Goal: Information Seeking & Learning: Learn about a topic

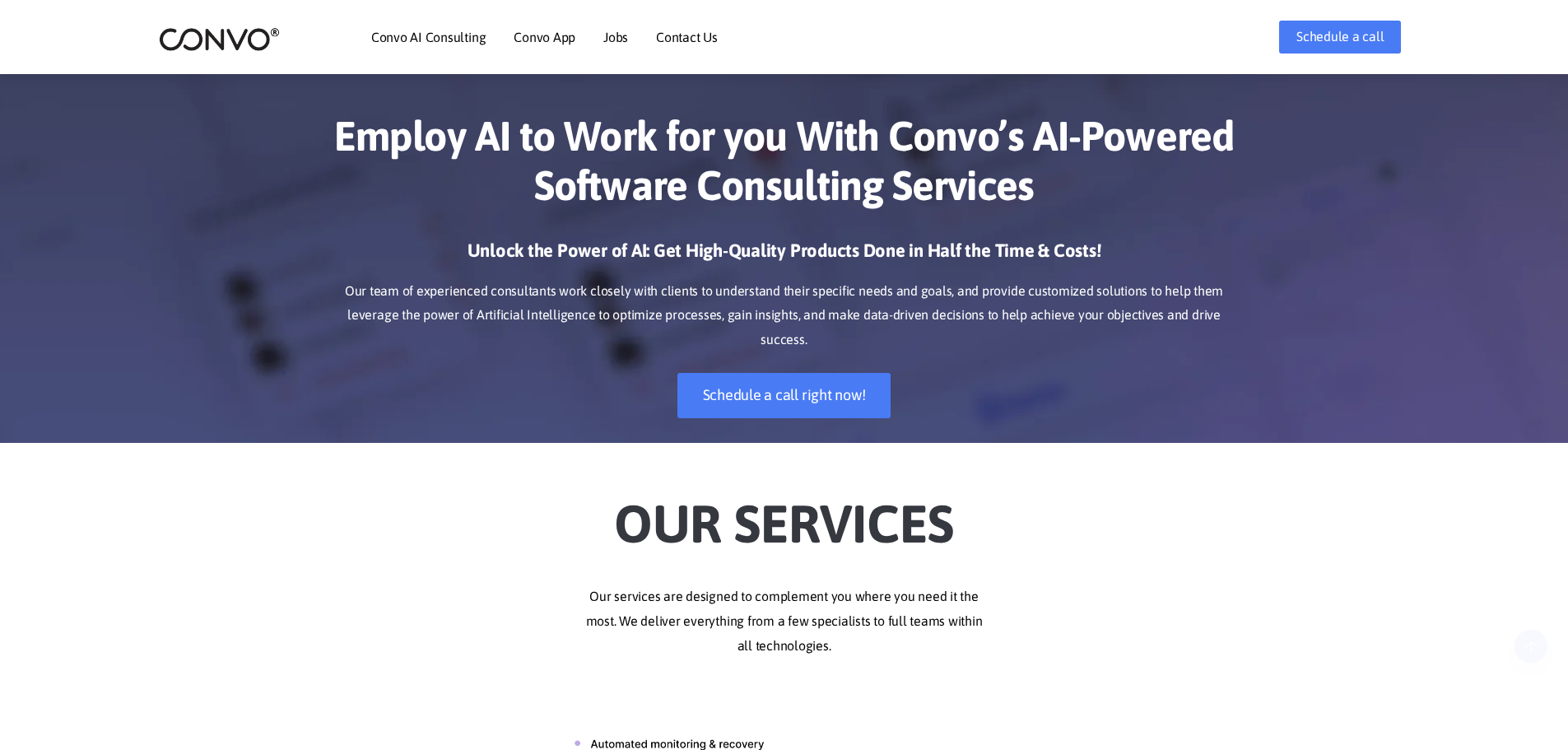
scroll to position [411, 0]
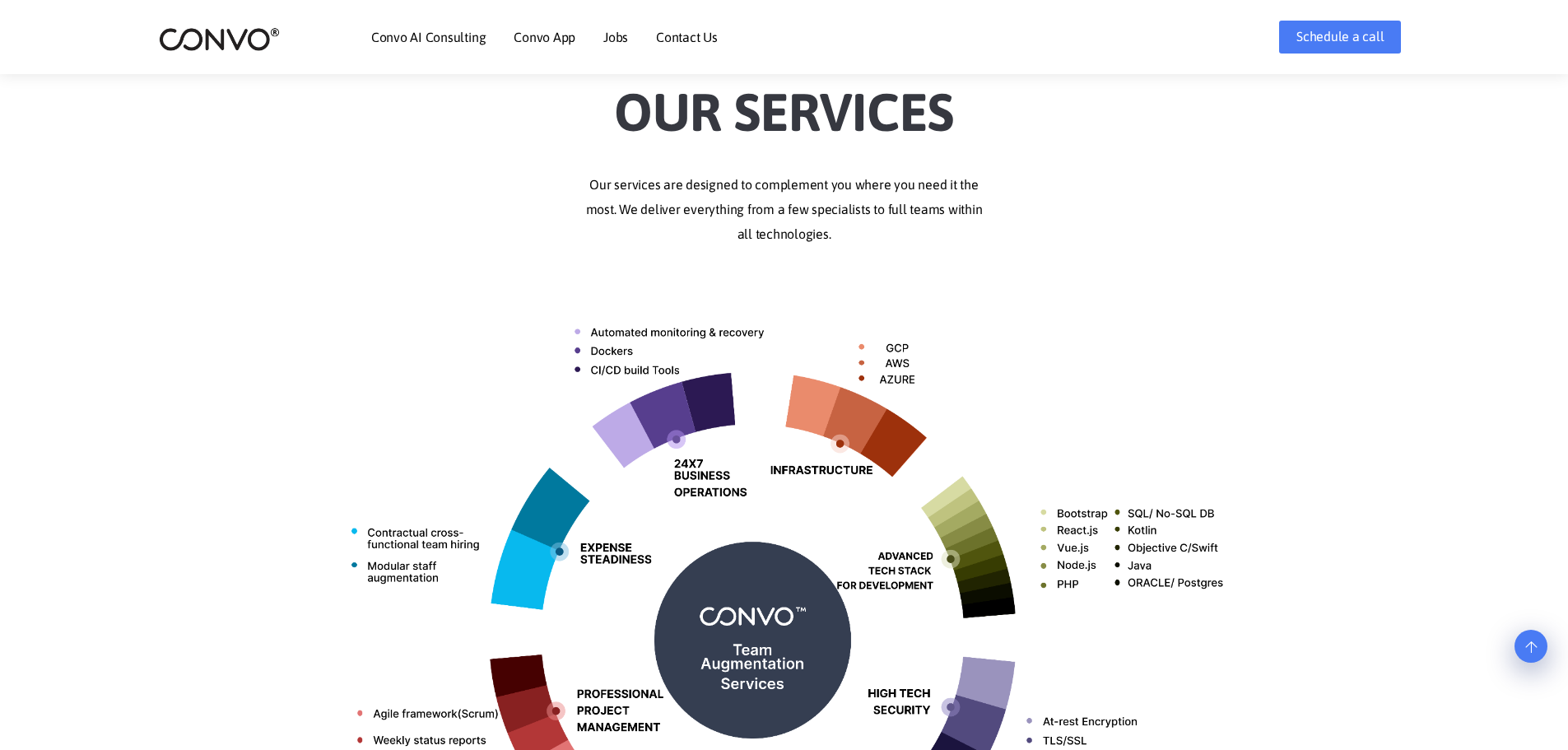
click at [610, 42] on link "Jobs" at bounding box center [615, 36] width 24 height 13
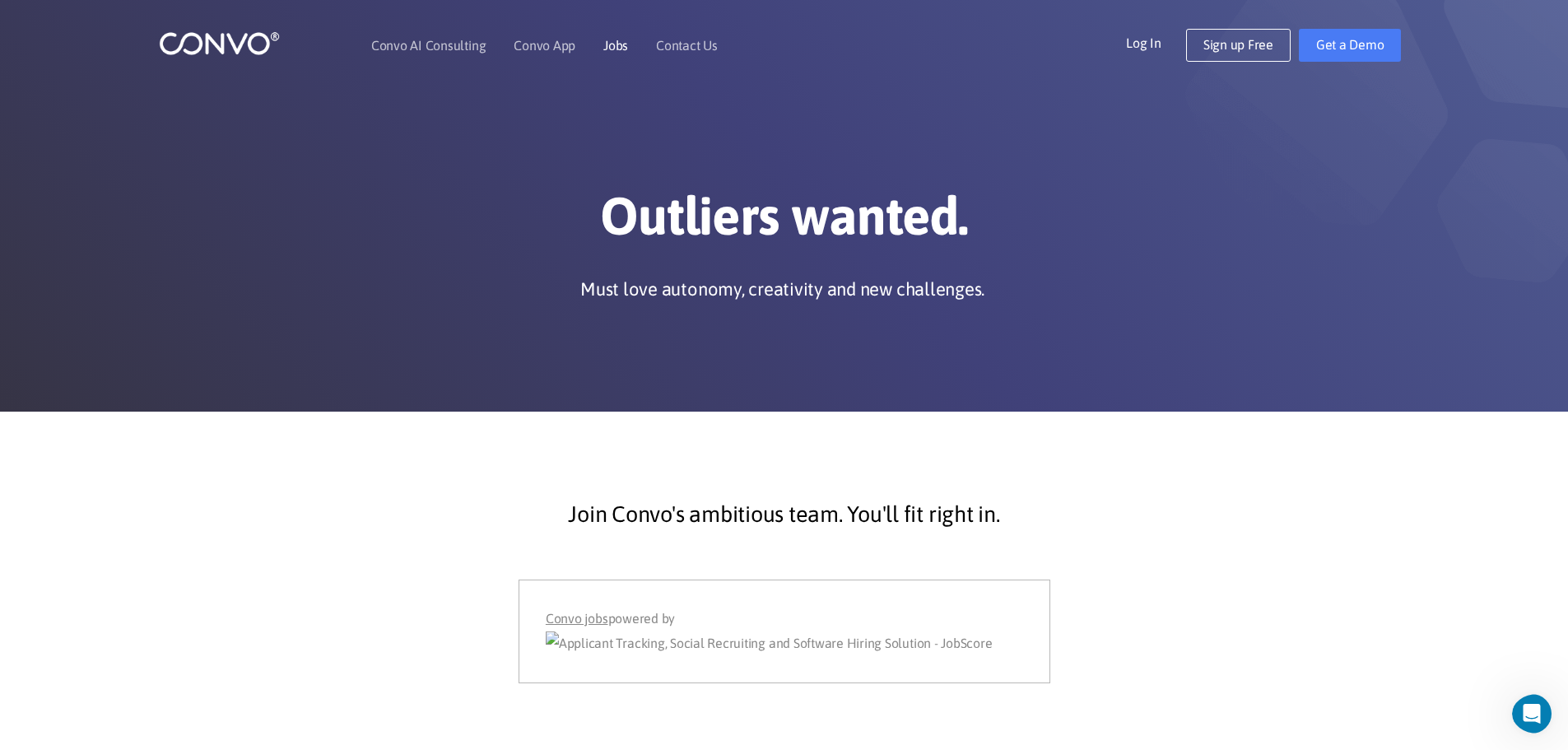
click at [620, 45] on link "Jobs" at bounding box center [615, 45] width 24 height 13
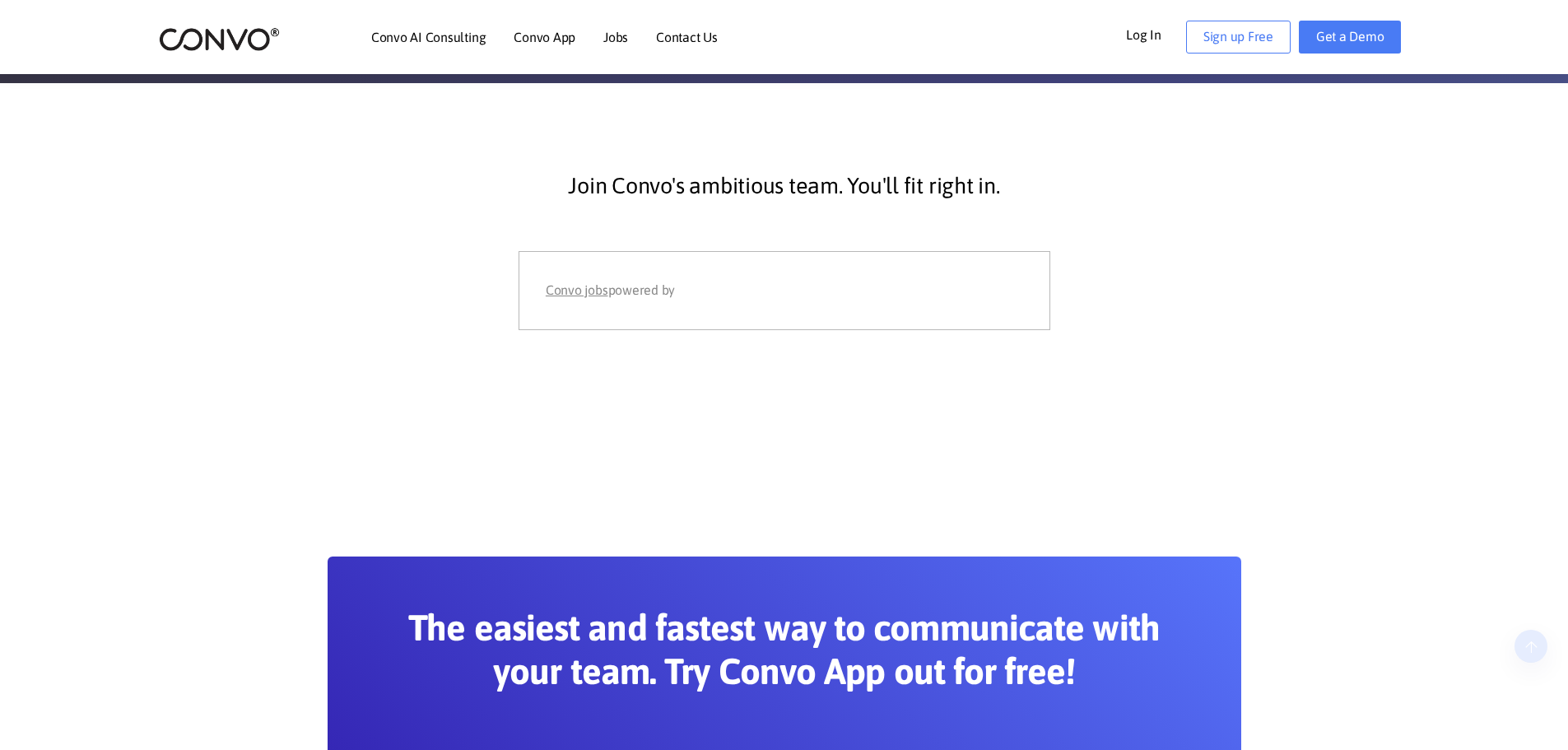
scroll to position [329, 0]
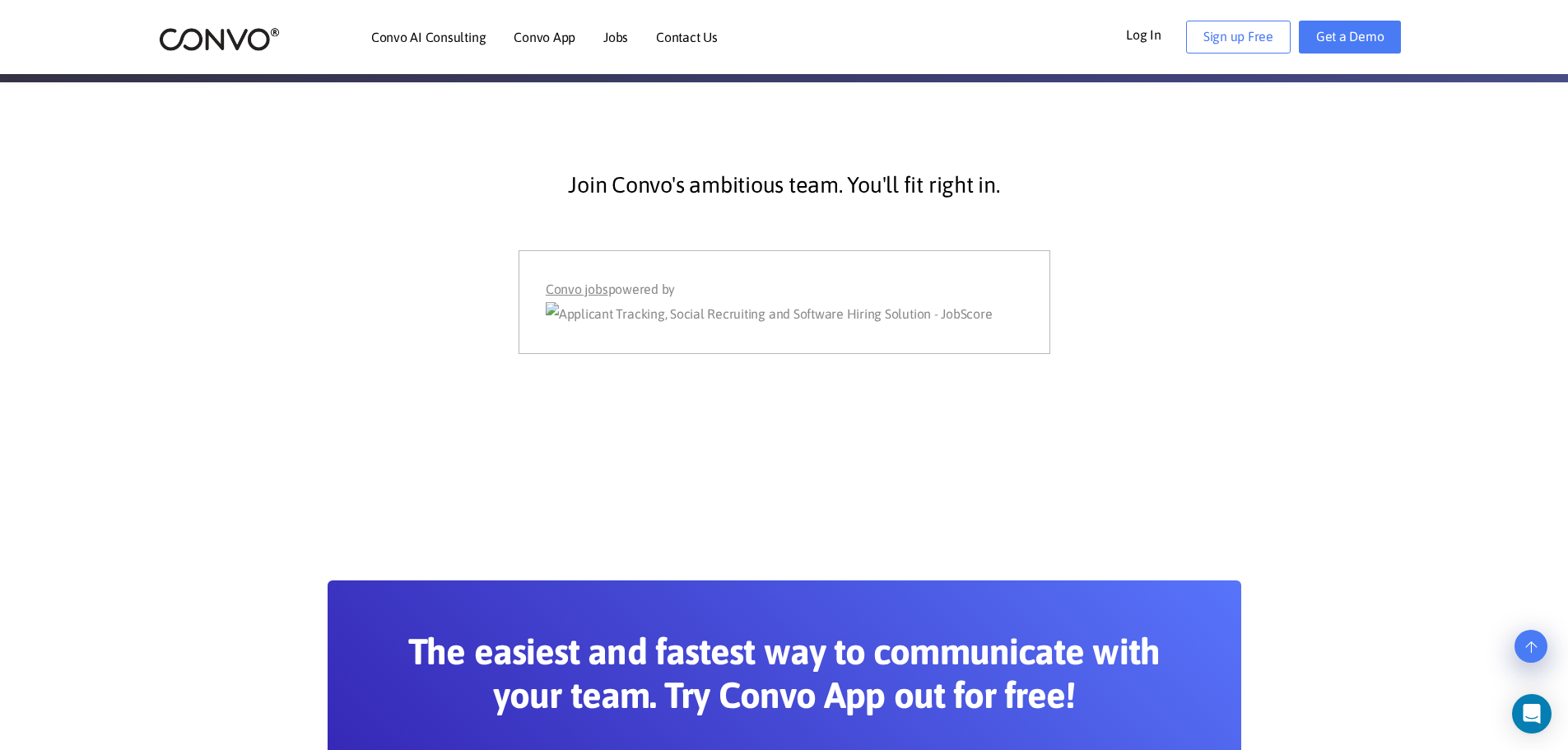
click at [562, 288] on link "Convo jobs" at bounding box center [577, 289] width 62 height 24
